Goal: Transaction & Acquisition: Obtain resource

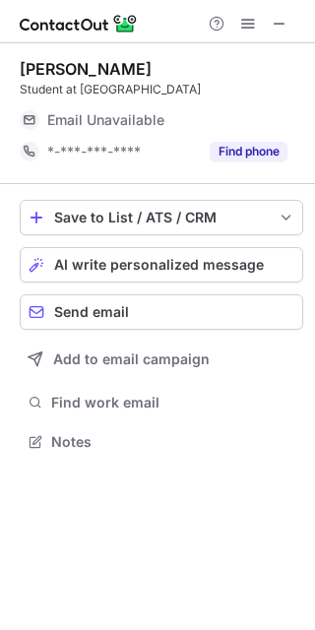
scroll to position [10, 9]
click at [275, 20] on span at bounding box center [280, 24] width 16 height 16
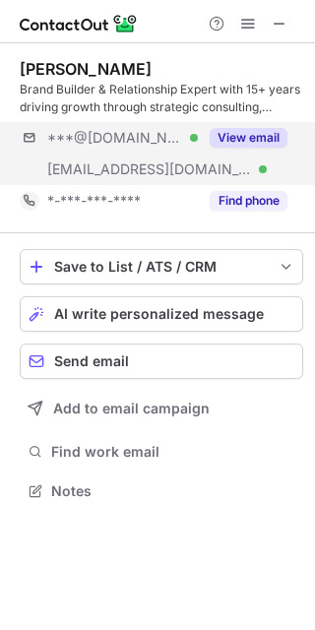
scroll to position [476, 315]
click at [262, 137] on button "View email" at bounding box center [249, 138] width 78 height 20
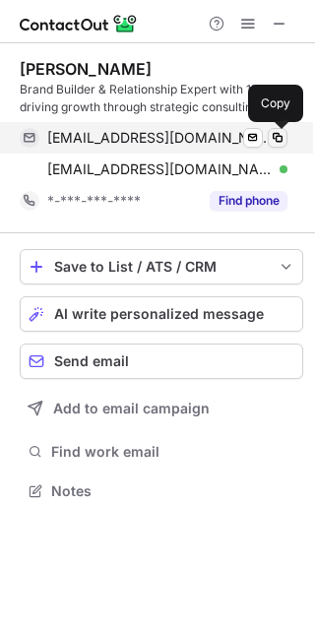
click at [278, 137] on span at bounding box center [278, 138] width 16 height 16
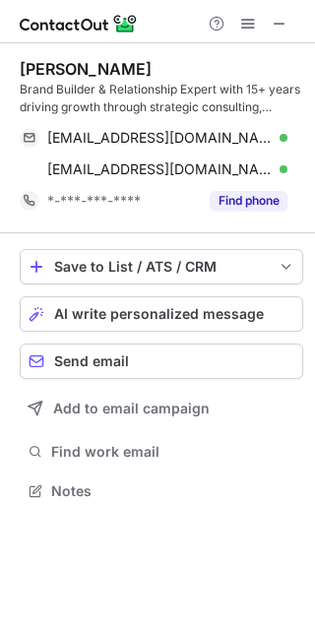
click at [73, 26] on img at bounding box center [79, 24] width 118 height 24
click at [277, 22] on span at bounding box center [280, 24] width 16 height 16
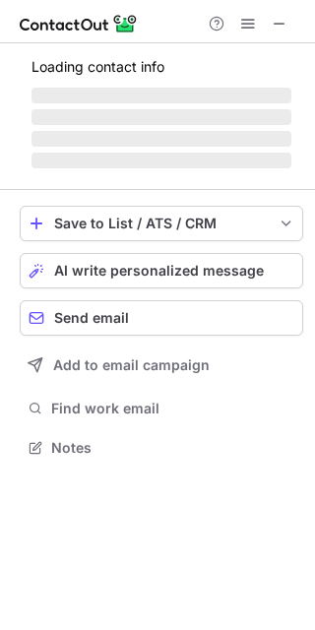
scroll to position [10, 9]
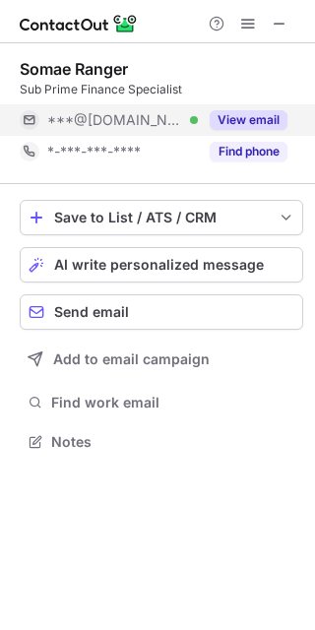
click at [251, 121] on button "View email" at bounding box center [249, 120] width 78 height 20
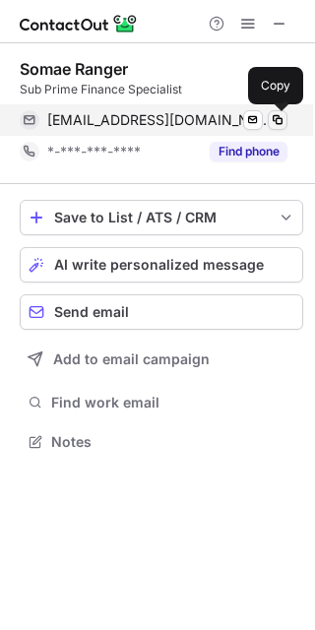
click at [281, 121] on span at bounding box center [278, 120] width 16 height 16
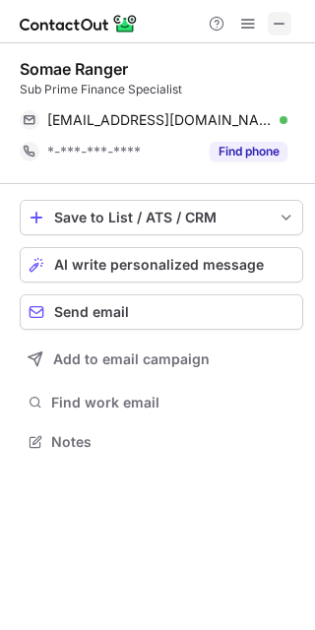
click at [273, 31] on span at bounding box center [280, 24] width 16 height 16
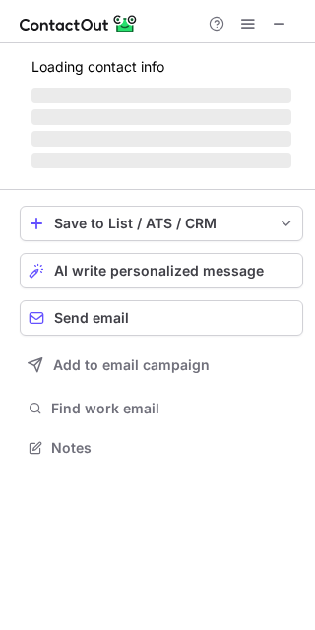
scroll to position [445, 315]
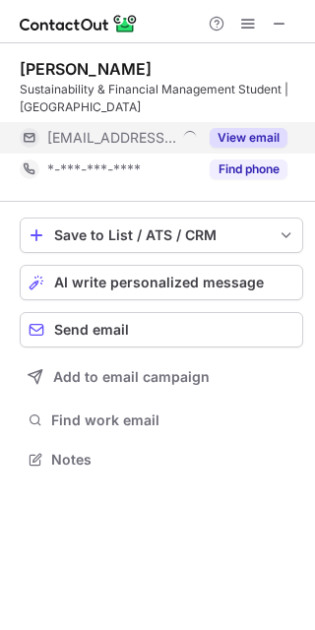
click at [270, 139] on button "View email" at bounding box center [249, 138] width 78 height 20
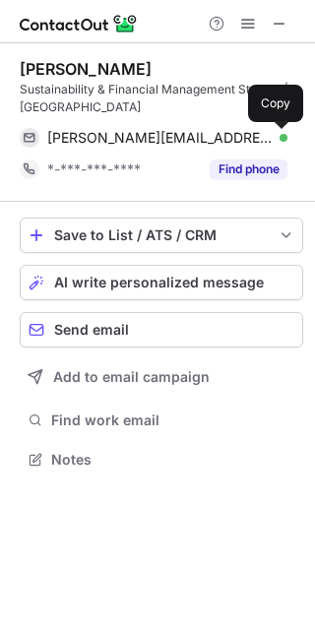
click at [270, 139] on span at bounding box center [278, 138] width 16 height 16
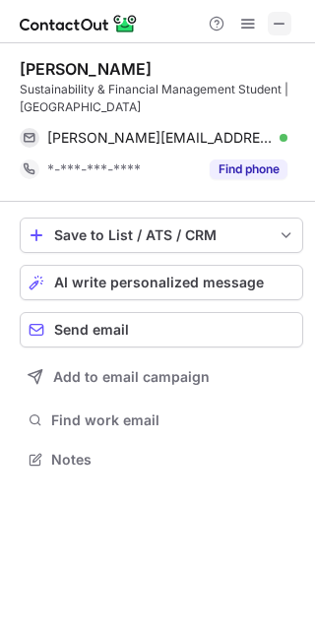
click at [277, 21] on span at bounding box center [280, 24] width 16 height 16
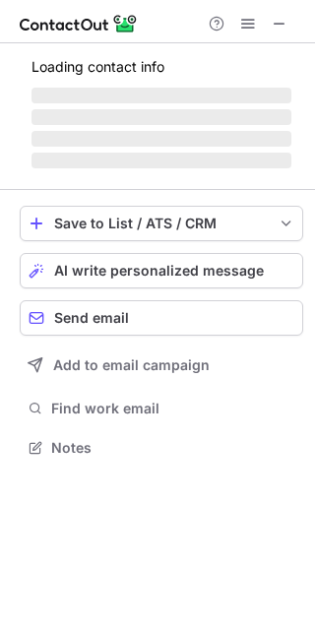
scroll to position [476, 315]
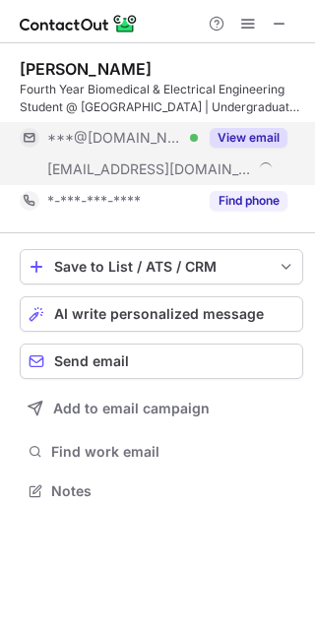
click at [259, 130] on button "View email" at bounding box center [249, 138] width 78 height 20
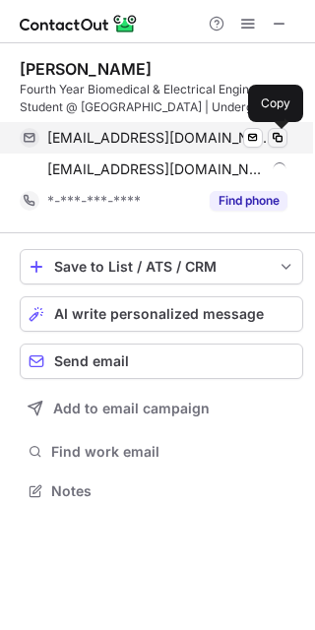
click at [275, 140] on span at bounding box center [278, 138] width 16 height 16
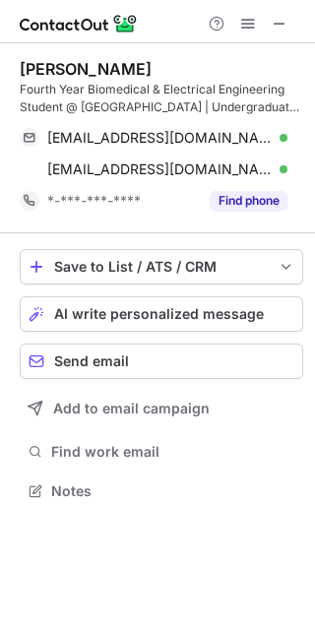
click at [66, 21] on img at bounding box center [79, 24] width 118 height 24
click at [270, 26] on button at bounding box center [280, 24] width 24 height 24
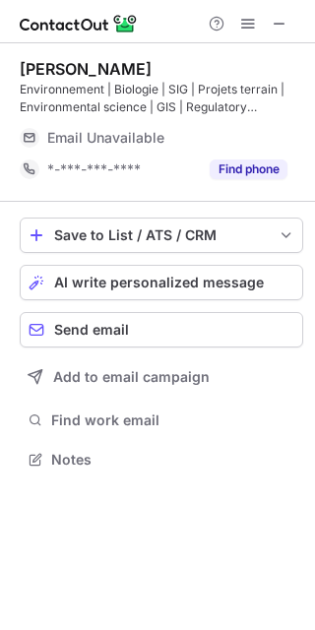
scroll to position [445, 315]
click at [275, 27] on span at bounding box center [280, 24] width 16 height 16
click at [269, 27] on button at bounding box center [280, 24] width 24 height 24
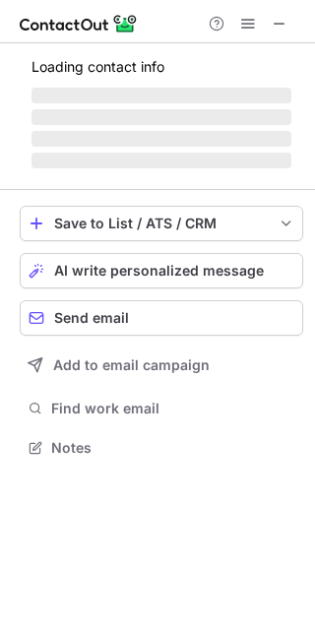
scroll to position [10, 9]
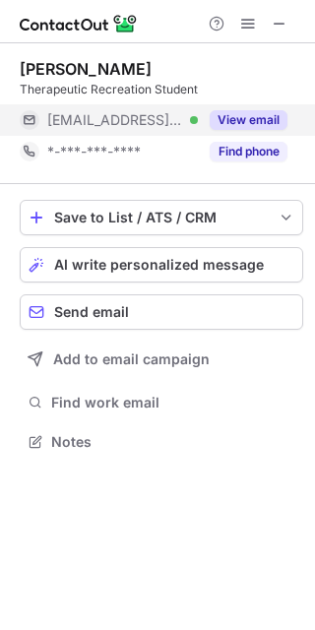
click at [247, 114] on button "View email" at bounding box center [249, 120] width 78 height 20
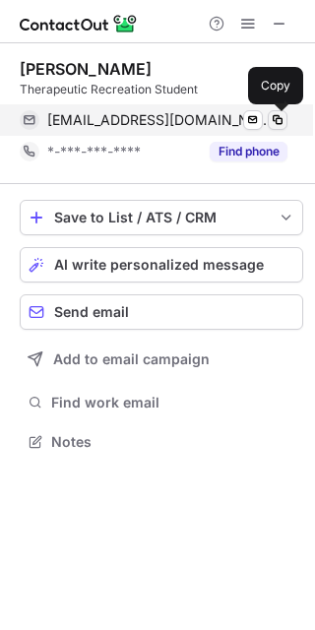
click at [275, 122] on span at bounding box center [278, 120] width 16 height 16
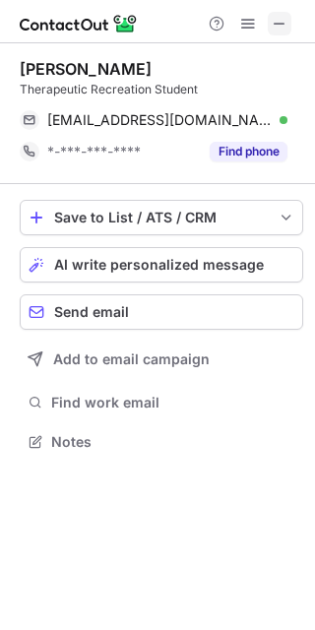
click at [277, 21] on span at bounding box center [280, 24] width 16 height 16
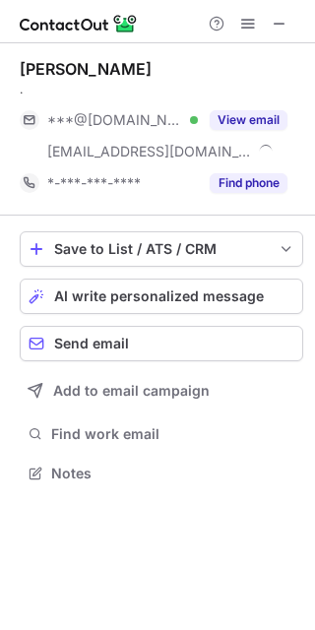
scroll to position [460, 315]
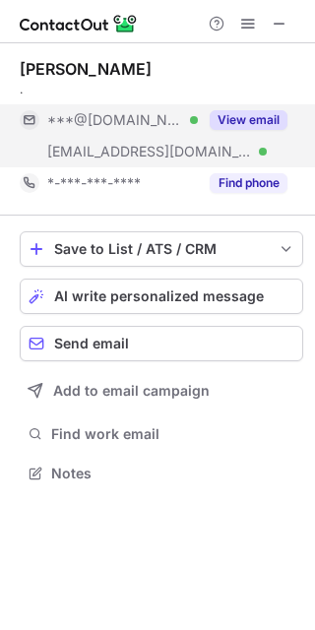
click at [278, 126] on button "View email" at bounding box center [249, 120] width 78 height 20
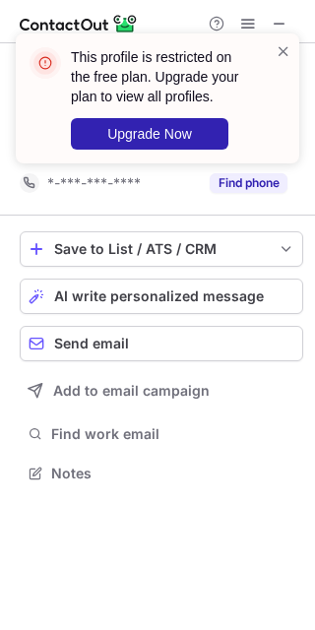
click at [273, 55] on div "This profile is restricted on the free plan. Upgrade your plan to view all prof…" at bounding box center [150, 98] width 252 height 114
click at [284, 39] on div "This profile is restricted on the free plan. Upgrade your plan to view all prof…" at bounding box center [158, 98] width 284 height 130
click at [281, 46] on span at bounding box center [284, 51] width 16 height 20
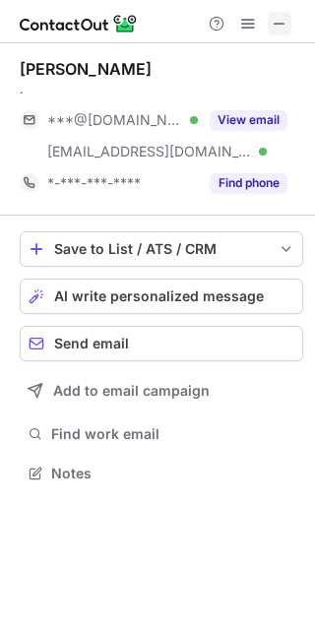
click at [280, 22] on span at bounding box center [280, 24] width 16 height 16
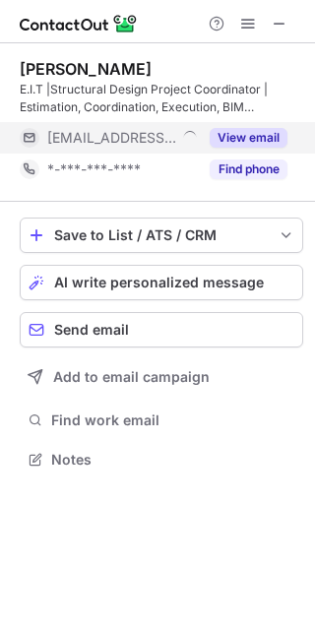
scroll to position [445, 315]
click at [275, 135] on button "View email" at bounding box center [249, 138] width 78 height 20
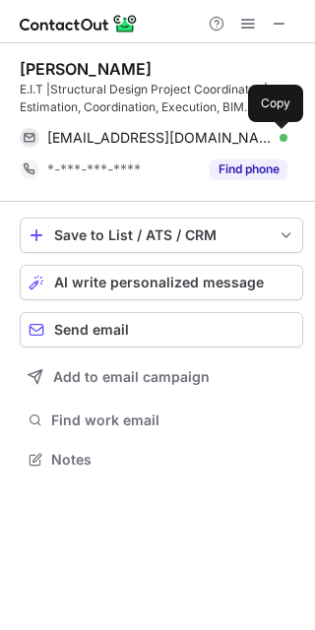
click at [274, 135] on span at bounding box center [278, 138] width 16 height 16
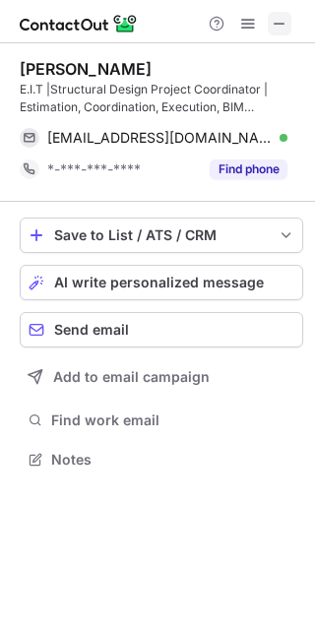
click at [273, 21] on span at bounding box center [280, 24] width 16 height 16
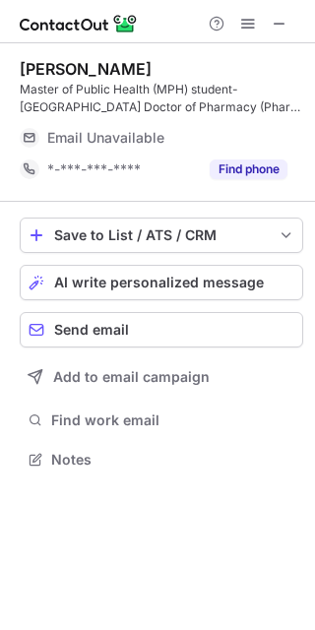
scroll to position [445, 315]
click at [278, 21] on span at bounding box center [280, 24] width 16 height 16
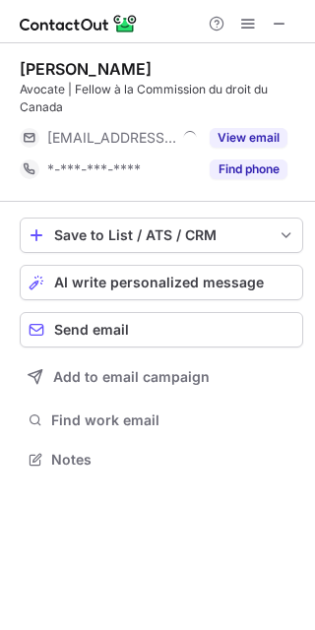
scroll to position [445, 315]
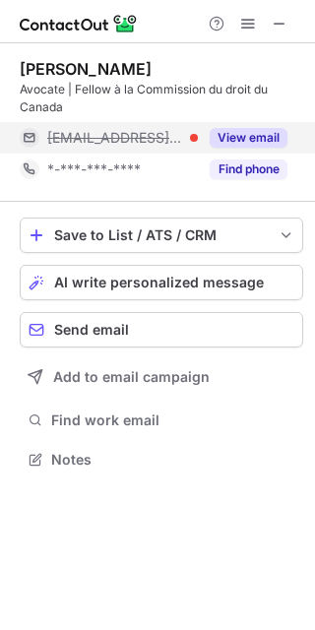
click at [251, 135] on button "View email" at bounding box center [249, 138] width 78 height 20
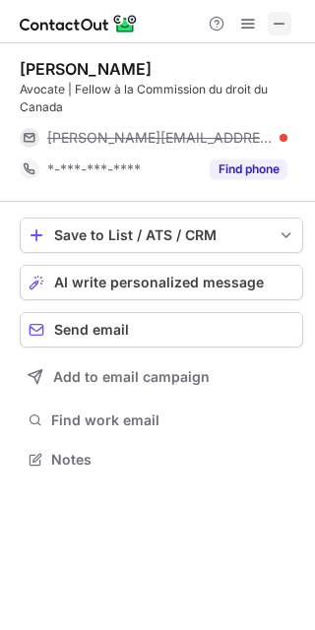
click at [283, 25] on span at bounding box center [280, 24] width 16 height 16
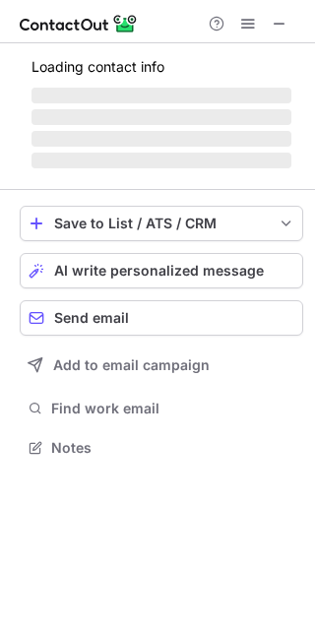
scroll to position [445, 315]
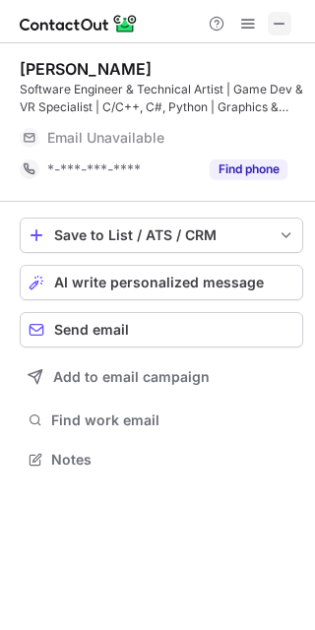
click at [273, 16] on span at bounding box center [280, 24] width 16 height 16
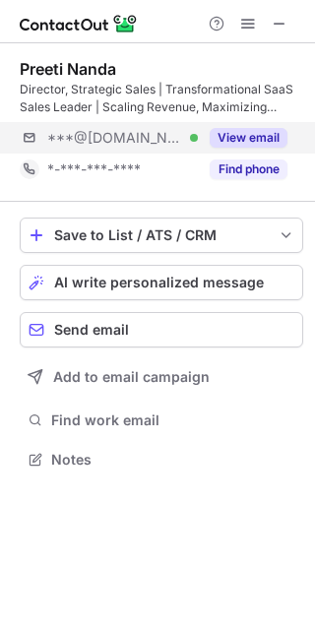
scroll to position [445, 315]
click at [276, 132] on button "View email" at bounding box center [249, 138] width 78 height 20
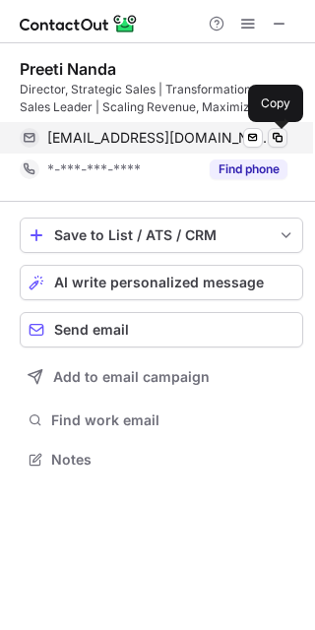
click at [273, 133] on span at bounding box center [278, 138] width 16 height 16
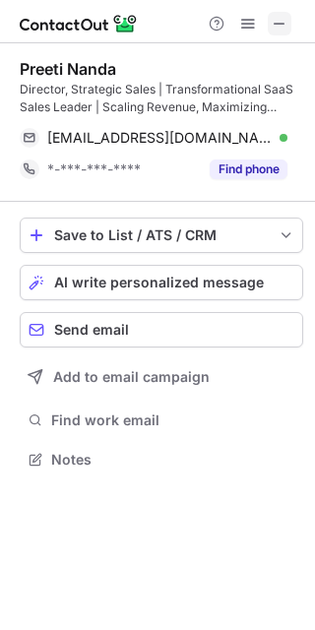
click at [279, 16] on span at bounding box center [280, 24] width 16 height 16
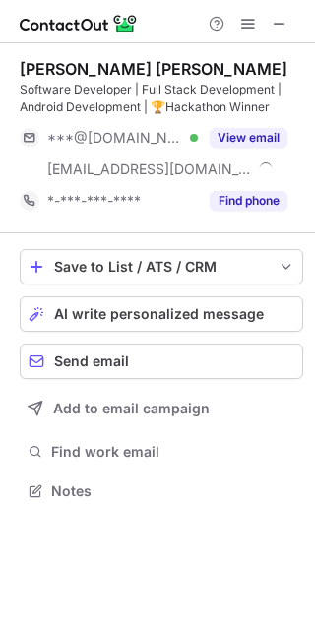
scroll to position [476, 315]
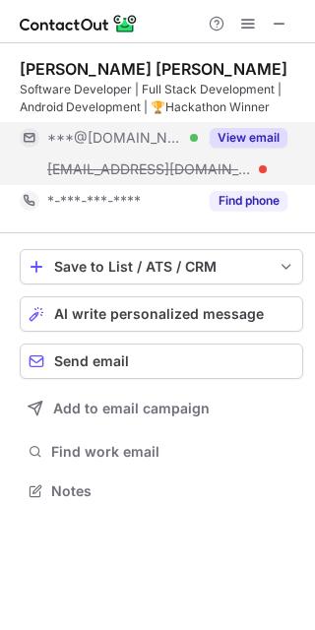
click at [244, 132] on button "View email" at bounding box center [249, 138] width 78 height 20
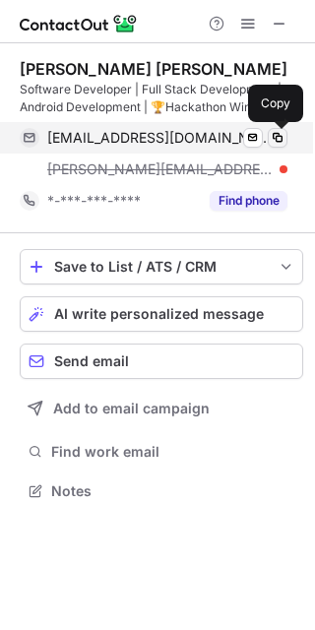
click at [276, 131] on span at bounding box center [278, 138] width 16 height 16
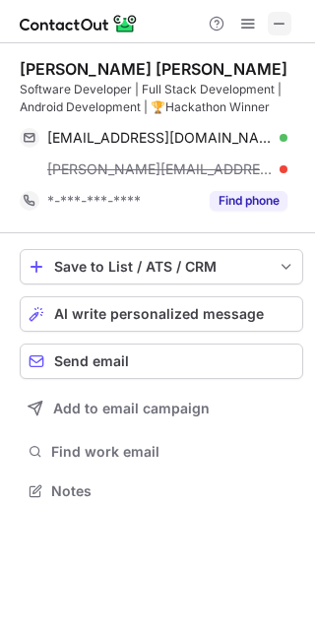
click at [276, 20] on span at bounding box center [280, 24] width 16 height 16
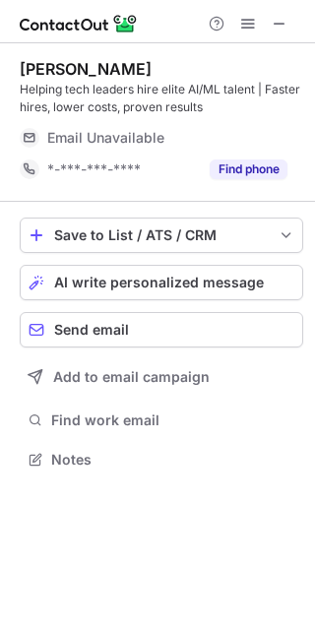
scroll to position [445, 315]
click at [276, 19] on span at bounding box center [280, 24] width 16 height 16
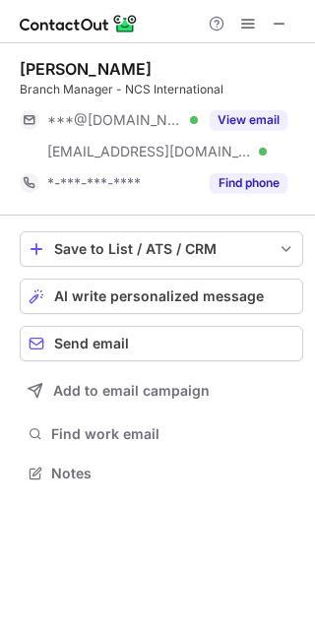
scroll to position [460, 315]
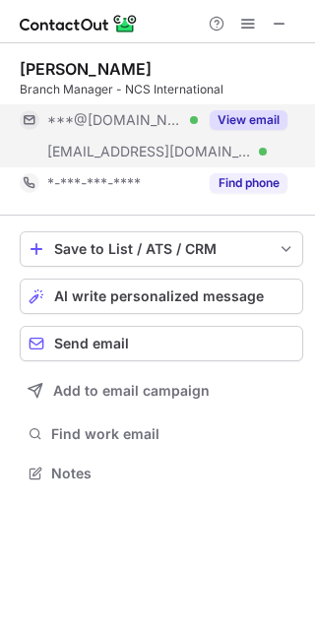
click at [282, 117] on button "View email" at bounding box center [249, 120] width 78 height 20
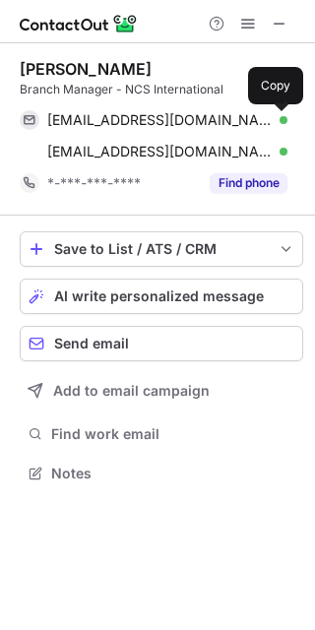
click at [282, 117] on span at bounding box center [278, 120] width 16 height 16
drag, startPoint x: 284, startPoint y: 117, endPoint x: 360, endPoint y: -18, distance: 155.2
click at [315, 0] on html "Richard Shimko Branch Manager - NCS International richardshimkohyd@gmail.com Ve…" at bounding box center [157, 315] width 315 height 630
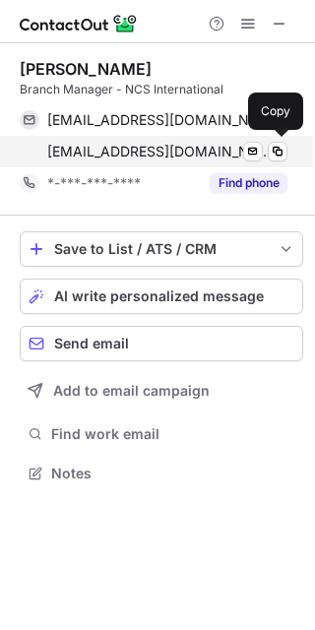
click at [66, 157] on span "rshimko@ecswire.com" at bounding box center [159, 152] width 225 height 18
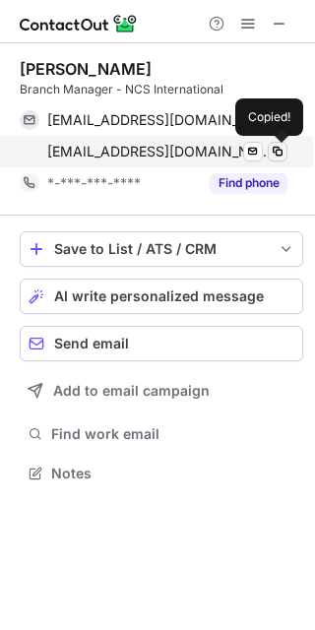
click at [278, 154] on span at bounding box center [278, 152] width 16 height 16
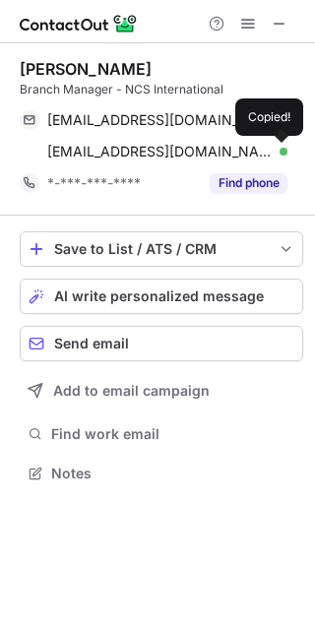
drag, startPoint x: 277, startPoint y: 154, endPoint x: 307, endPoint y: 84, distance: 76.3
click at [278, 147] on span at bounding box center [278, 152] width 16 height 16
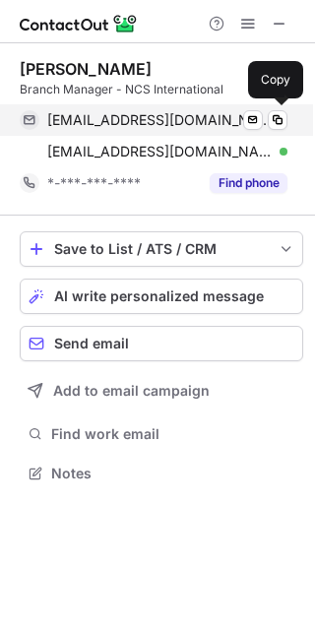
click at [71, 109] on div "richardshimkohyd@gmail.com Verified Send email Copy" at bounding box center [154, 120] width 268 height 32
click at [277, 117] on span at bounding box center [278, 120] width 16 height 16
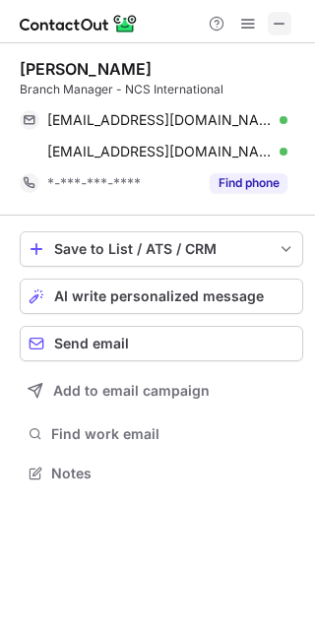
click at [283, 16] on span at bounding box center [280, 24] width 16 height 16
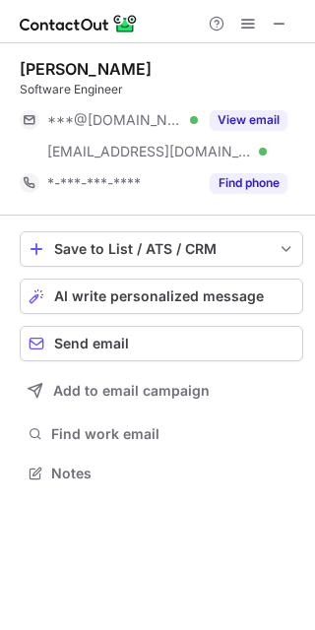
scroll to position [460, 315]
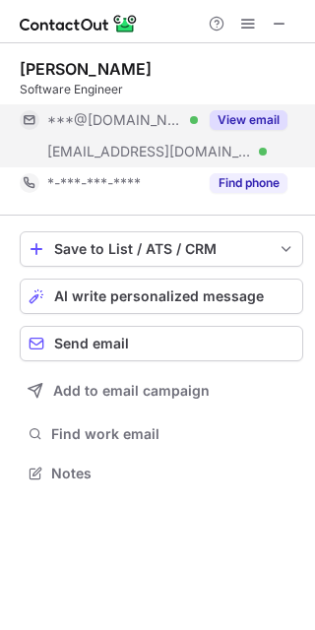
click at [279, 121] on button "View email" at bounding box center [249, 120] width 78 height 20
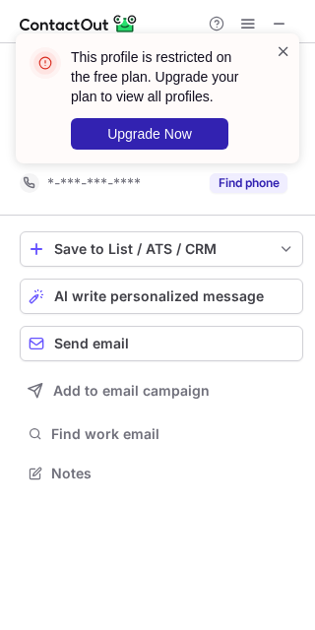
click at [282, 60] on span at bounding box center [284, 51] width 16 height 20
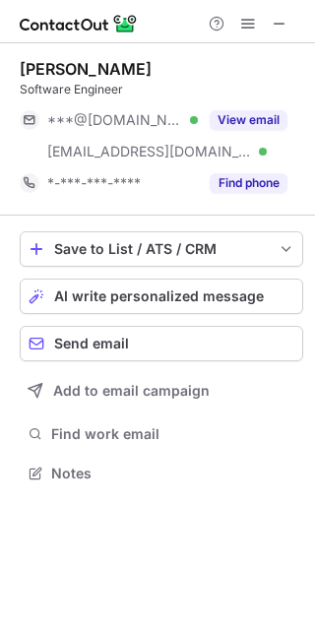
click at [275, 17] on span at bounding box center [280, 24] width 16 height 16
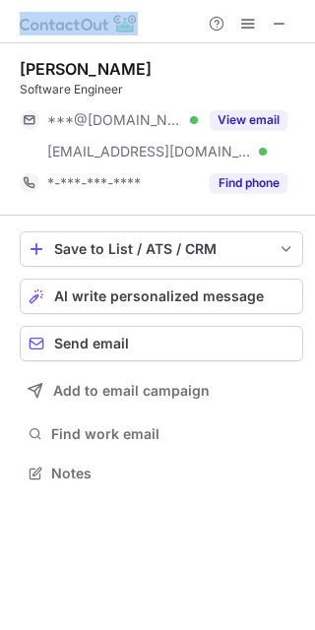
click at [191, 17] on div at bounding box center [157, 21] width 315 height 43
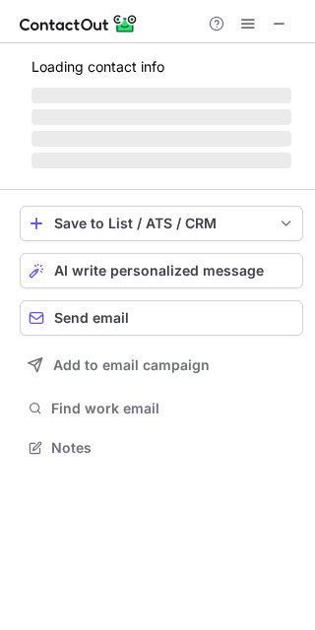
scroll to position [10, 9]
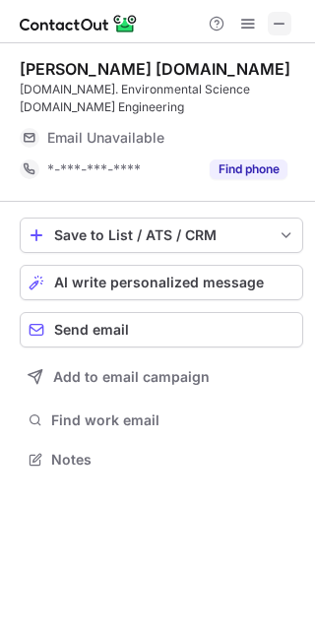
click at [278, 28] on span at bounding box center [280, 24] width 16 height 16
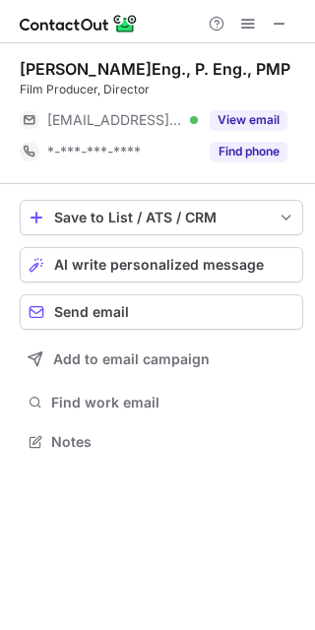
scroll to position [10, 9]
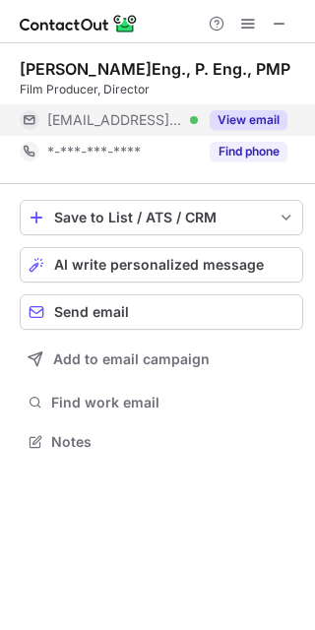
click at [276, 121] on button "View email" at bounding box center [249, 120] width 78 height 20
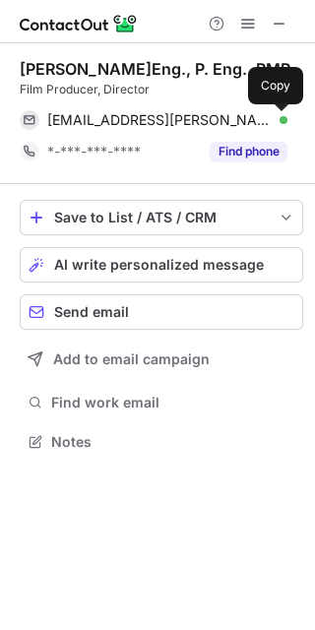
click at [275, 120] on span at bounding box center [278, 120] width 16 height 16
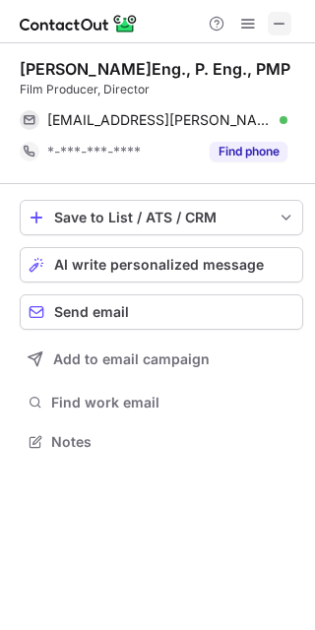
click at [275, 20] on span at bounding box center [280, 24] width 16 height 16
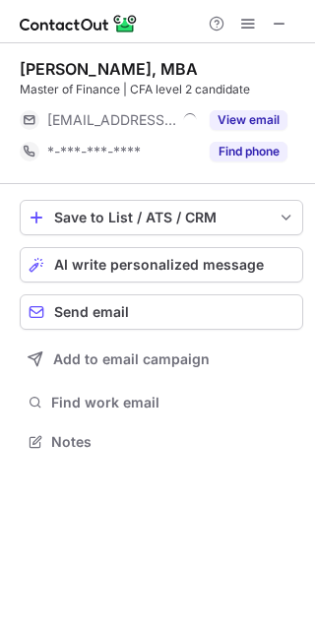
scroll to position [10, 9]
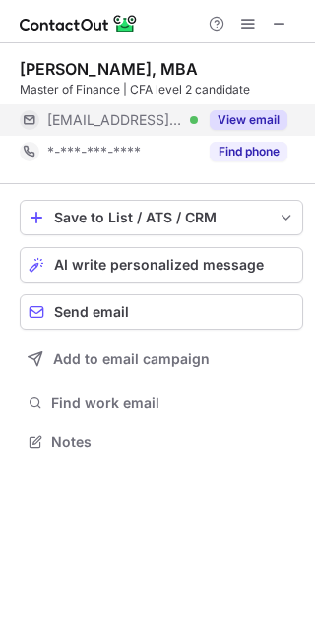
click at [268, 116] on button "View email" at bounding box center [249, 120] width 78 height 20
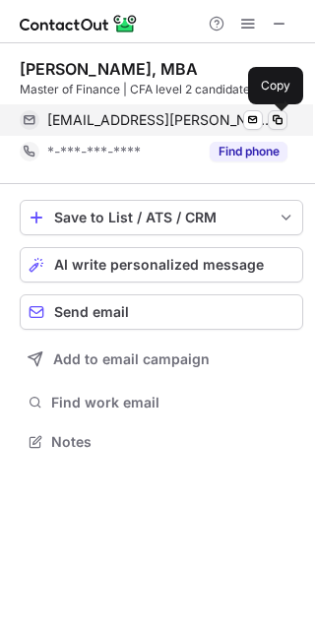
click at [274, 116] on span at bounding box center [278, 120] width 16 height 16
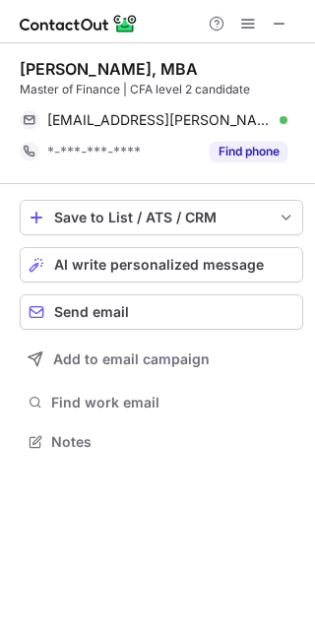
click at [279, 24] on span at bounding box center [280, 24] width 16 height 16
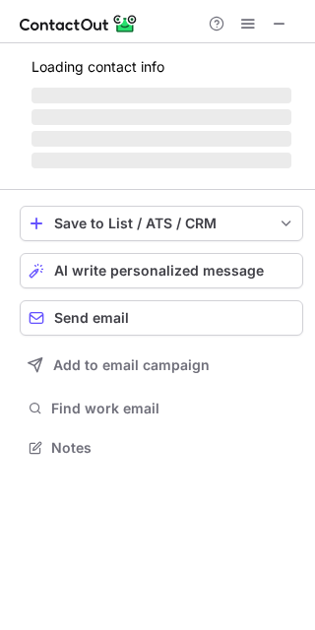
scroll to position [445, 315]
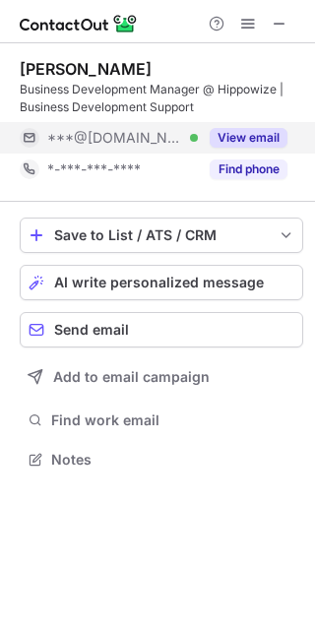
click at [253, 133] on button "View email" at bounding box center [249, 138] width 78 height 20
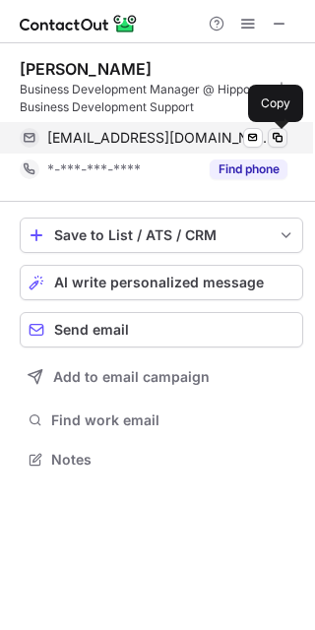
click at [272, 133] on span at bounding box center [278, 138] width 16 height 16
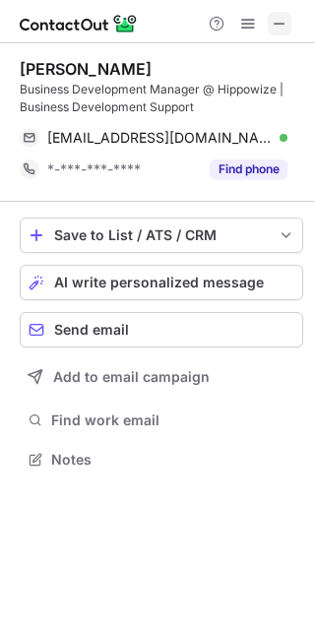
click at [280, 16] on span at bounding box center [280, 24] width 16 height 16
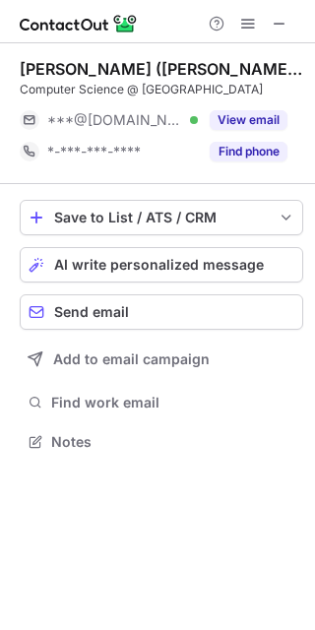
scroll to position [10, 9]
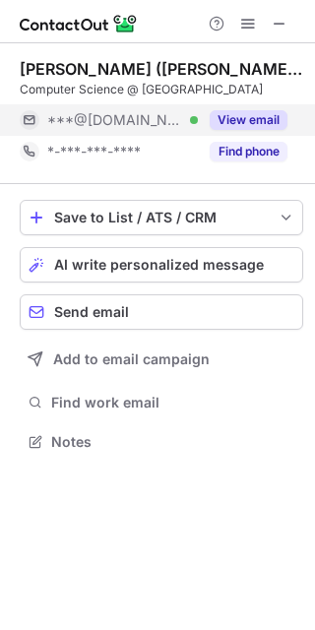
click at [270, 118] on button "View email" at bounding box center [249, 120] width 78 height 20
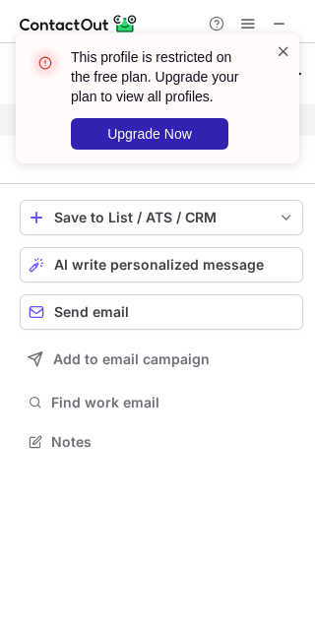
click at [284, 56] on span at bounding box center [284, 51] width 16 height 20
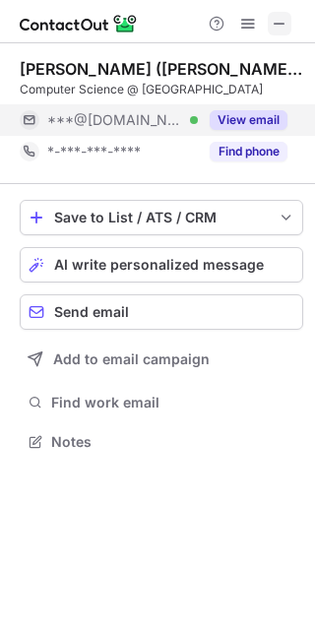
click at [275, 20] on span at bounding box center [280, 24] width 16 height 16
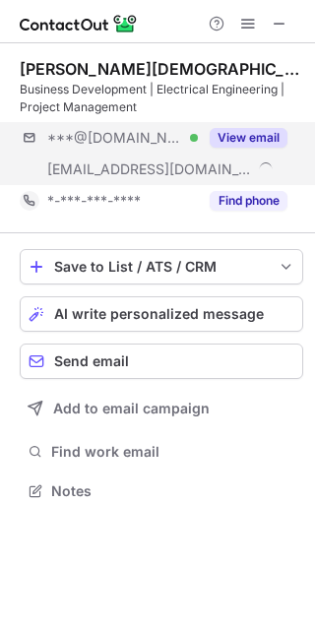
scroll to position [476, 315]
click at [274, 142] on button "View email" at bounding box center [249, 138] width 78 height 20
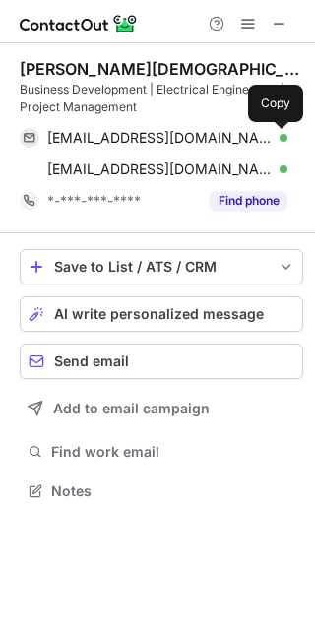
click at [274, 142] on span at bounding box center [278, 138] width 16 height 16
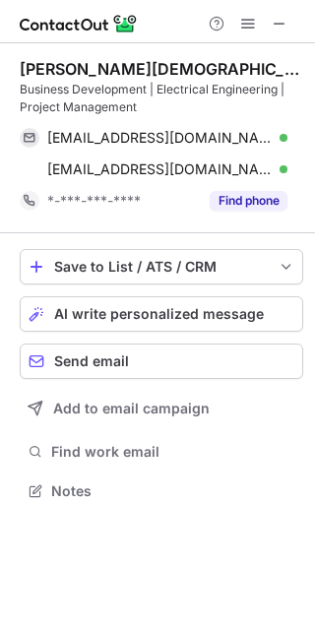
click at [56, 10] on div at bounding box center [157, 21] width 315 height 43
click at [274, 24] on span at bounding box center [280, 24] width 16 height 16
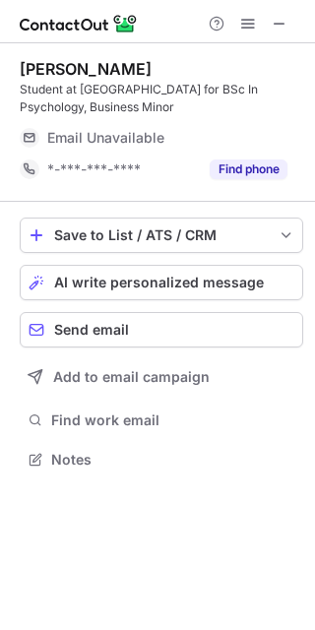
scroll to position [445, 315]
click at [284, 21] on span at bounding box center [280, 24] width 16 height 16
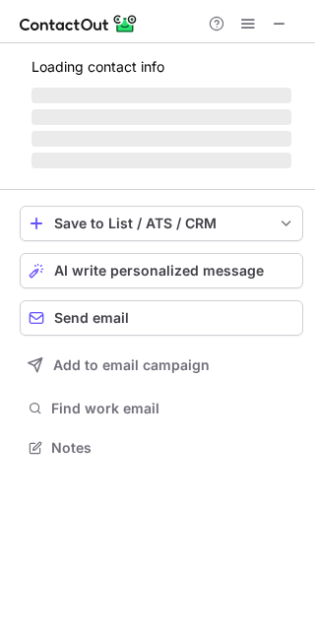
scroll to position [10, 9]
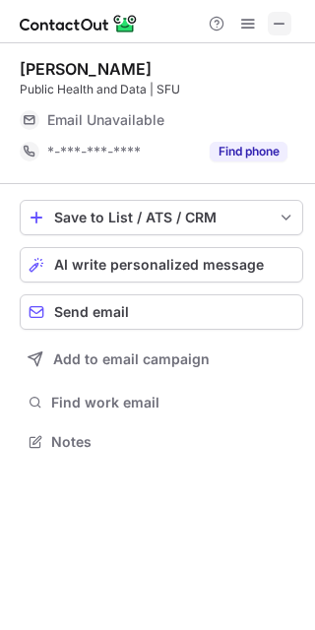
click at [279, 16] on span at bounding box center [280, 24] width 16 height 16
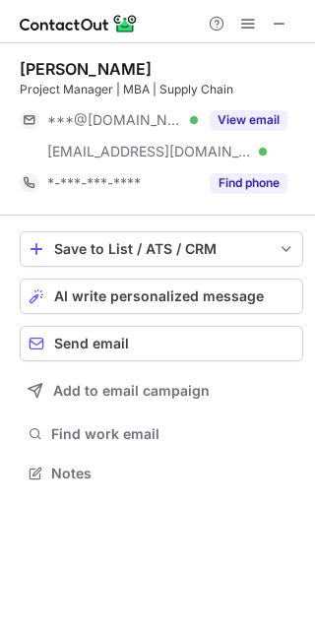
scroll to position [460, 315]
click at [277, 116] on button "View email" at bounding box center [249, 120] width 78 height 20
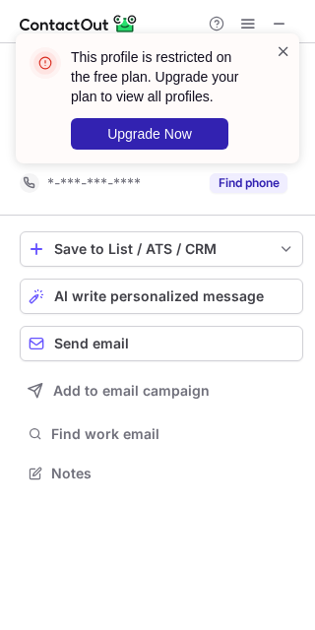
click at [281, 55] on span at bounding box center [284, 51] width 16 height 20
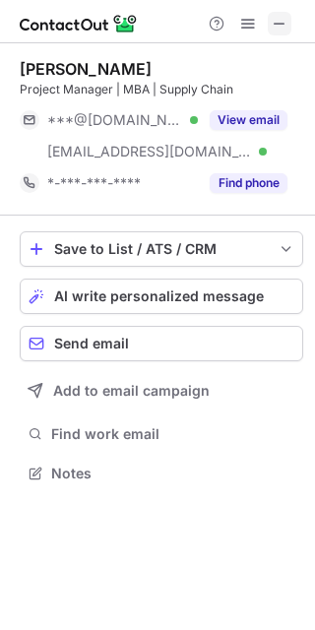
click at [281, 28] on span at bounding box center [280, 24] width 16 height 16
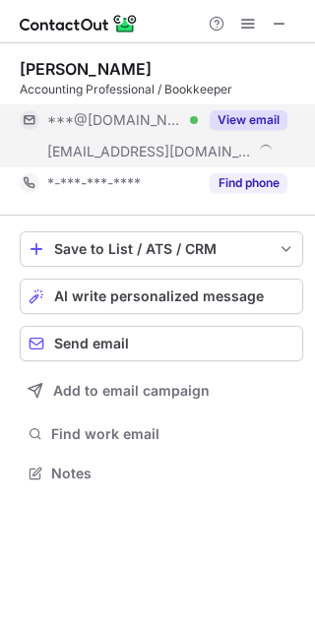
click at [272, 121] on button "View email" at bounding box center [249, 120] width 78 height 20
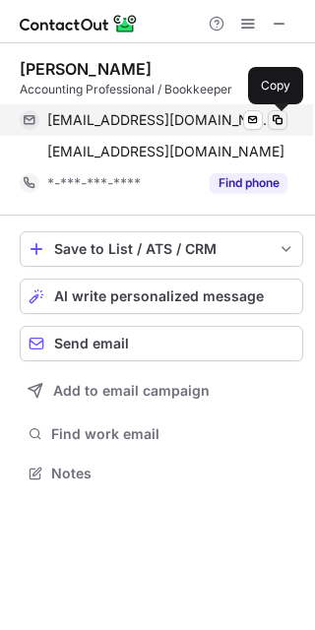
click at [278, 118] on span at bounding box center [278, 120] width 16 height 16
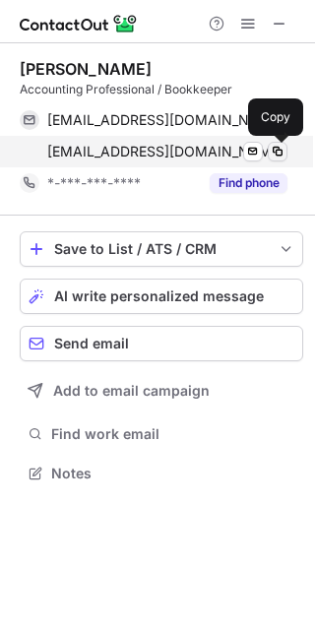
click at [276, 154] on span at bounding box center [278, 152] width 16 height 16
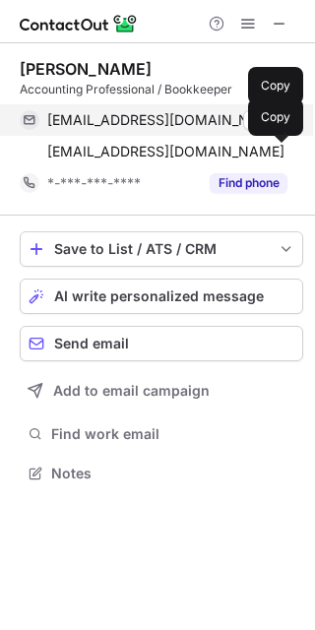
click at [283, 119] on span at bounding box center [278, 120] width 16 height 16
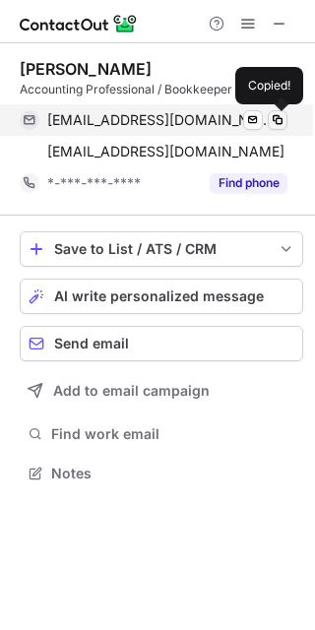
click at [283, 119] on span at bounding box center [278, 120] width 16 height 16
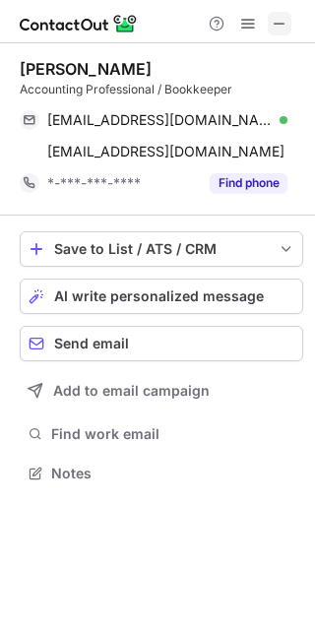
click at [268, 24] on button at bounding box center [280, 24] width 24 height 24
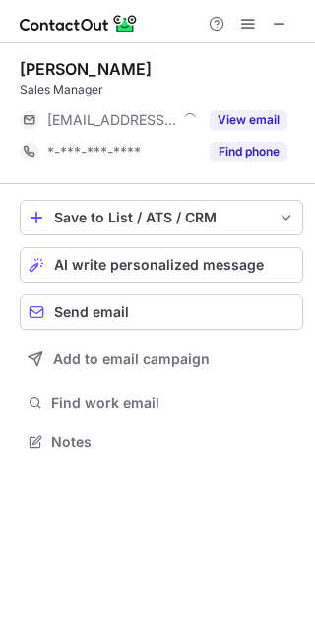
scroll to position [10, 9]
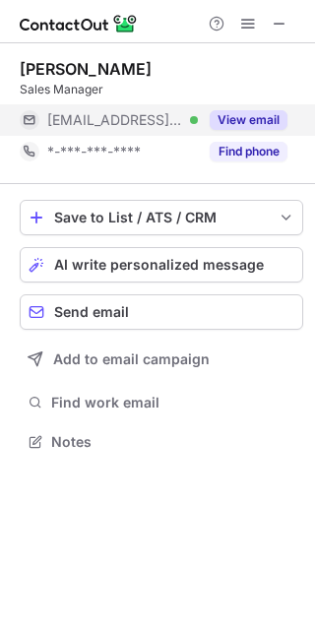
click at [268, 115] on button "View email" at bounding box center [249, 120] width 78 height 20
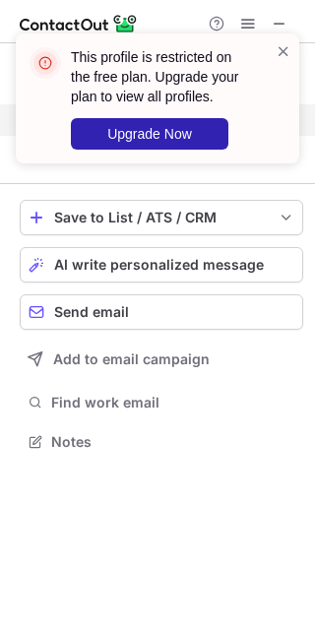
click at [280, 87] on div at bounding box center [284, 98] width 16 height 114
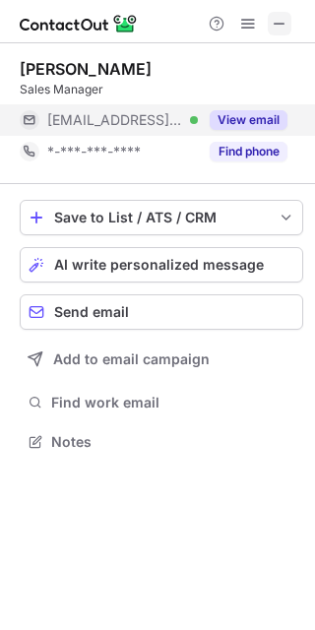
click at [280, 23] on span at bounding box center [280, 24] width 16 height 16
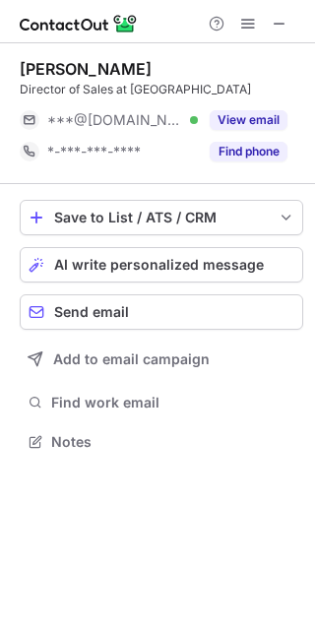
scroll to position [10, 9]
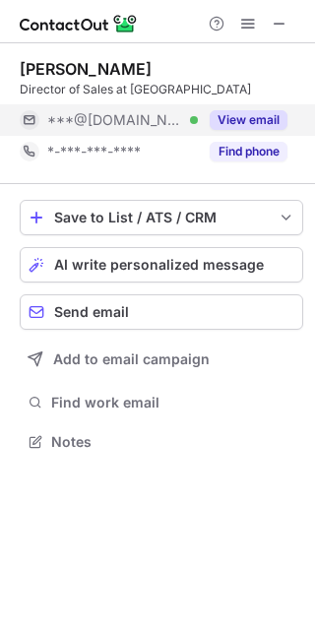
click at [259, 115] on button "View email" at bounding box center [249, 120] width 78 height 20
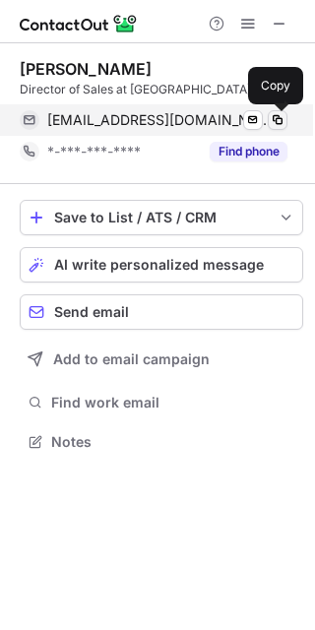
click at [284, 119] on span at bounding box center [278, 120] width 16 height 16
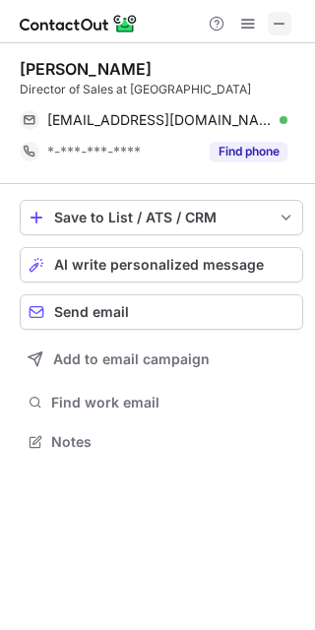
click at [281, 26] on span at bounding box center [280, 24] width 16 height 16
